Goal: Transaction & Acquisition: Obtain resource

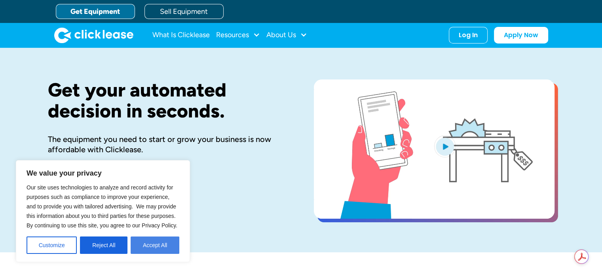
click at [157, 247] on button "Accept All" at bounding box center [155, 245] width 49 height 17
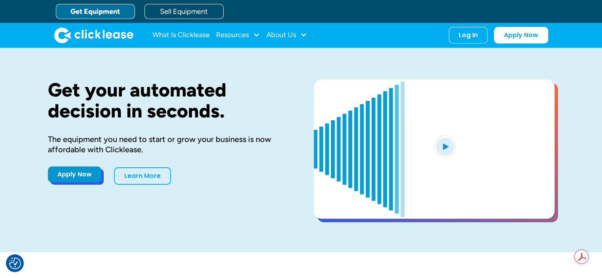
click at [81, 177] on link "Apply Now" at bounding box center [74, 175] width 53 height 16
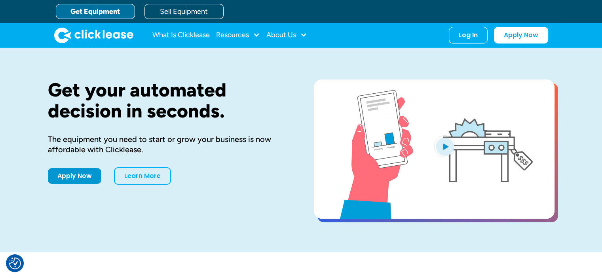
click at [113, 13] on link "Get Equipment" at bounding box center [95, 11] width 79 height 15
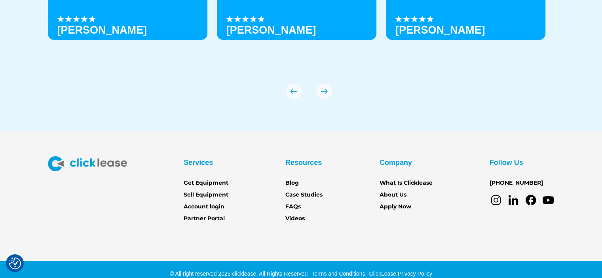
scroll to position [2807, 0]
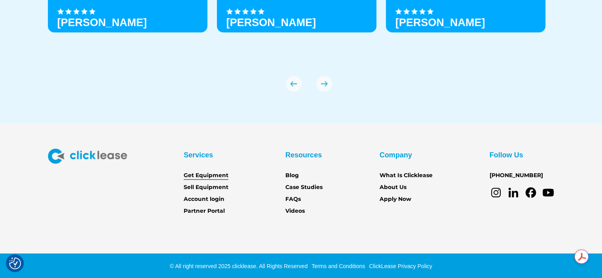
click at [206, 177] on link "Get Equipment" at bounding box center [206, 175] width 45 height 9
